Goal: Task Accomplishment & Management: Manage account settings

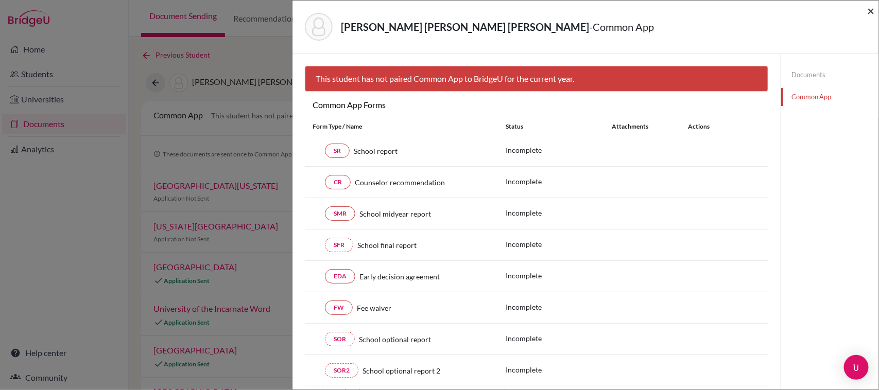
click at [871, 8] on span "×" at bounding box center [870, 10] width 7 height 15
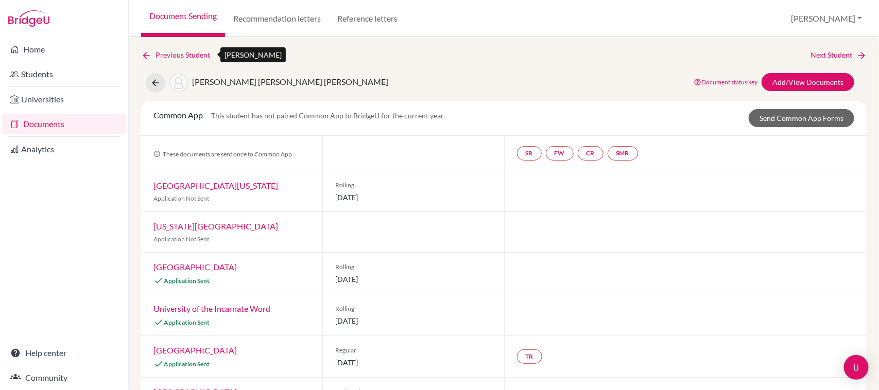
click at [176, 52] on link "Previous Student" at bounding box center [179, 54] width 77 height 11
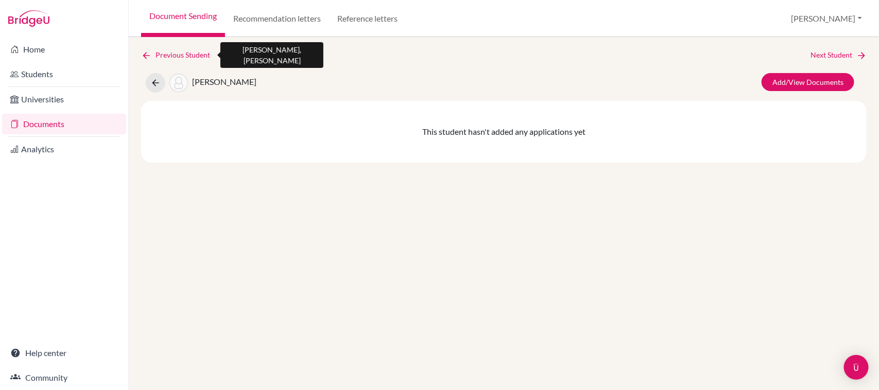
click at [176, 52] on link "Previous Student" at bounding box center [179, 54] width 77 height 11
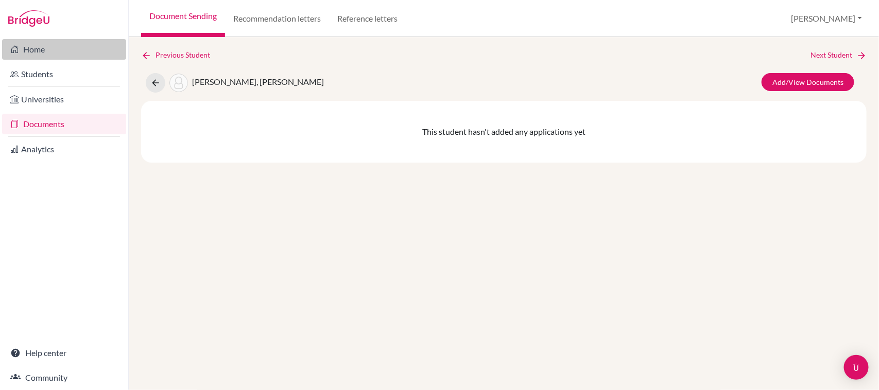
click at [60, 45] on link "Home" at bounding box center [64, 49] width 124 height 21
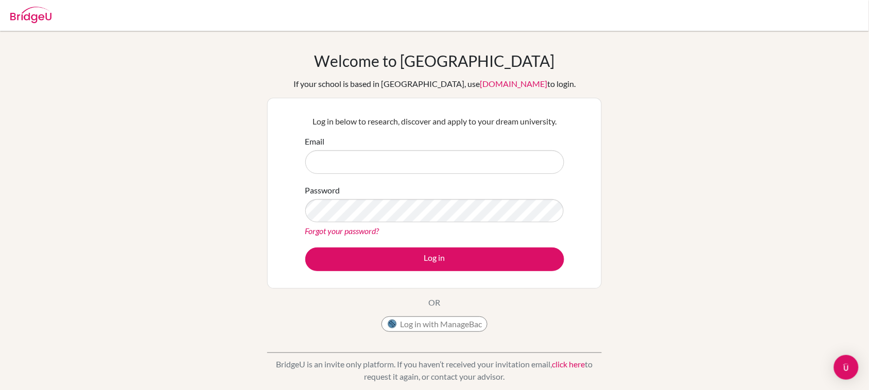
type input "[PERSON_NAME][EMAIL_ADDRESS][PERSON_NAME][DOMAIN_NAME]"
click at [434, 276] on div "Log in below to research, discover and apply to your dream university. Email ad…" at bounding box center [435, 193] width 272 height 169
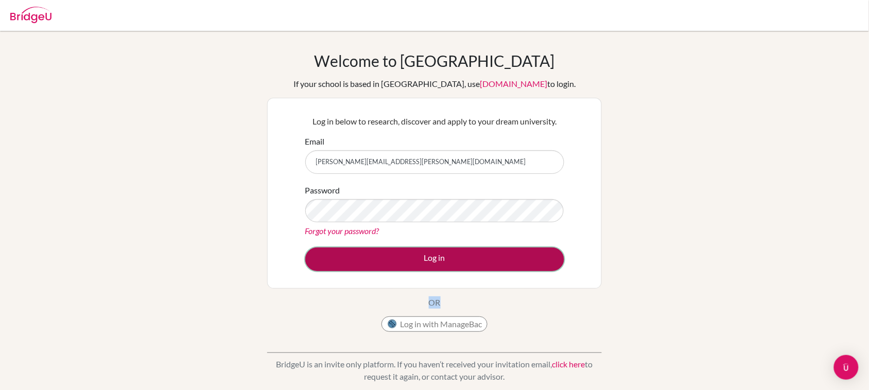
click at [418, 250] on button "Log in" at bounding box center [434, 260] width 259 height 24
